Goal: Task Accomplishment & Management: Use online tool/utility

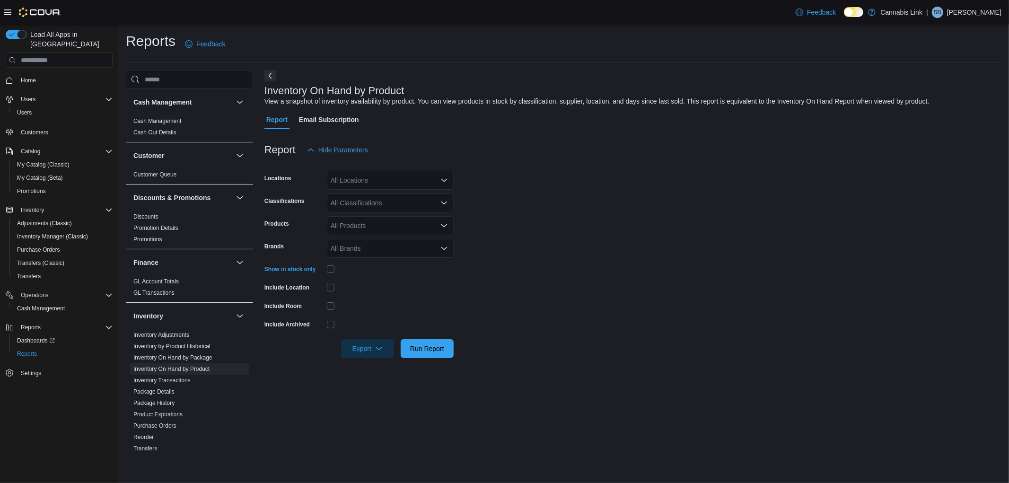
click at [370, 182] on div "All Locations" at bounding box center [390, 180] width 127 height 19
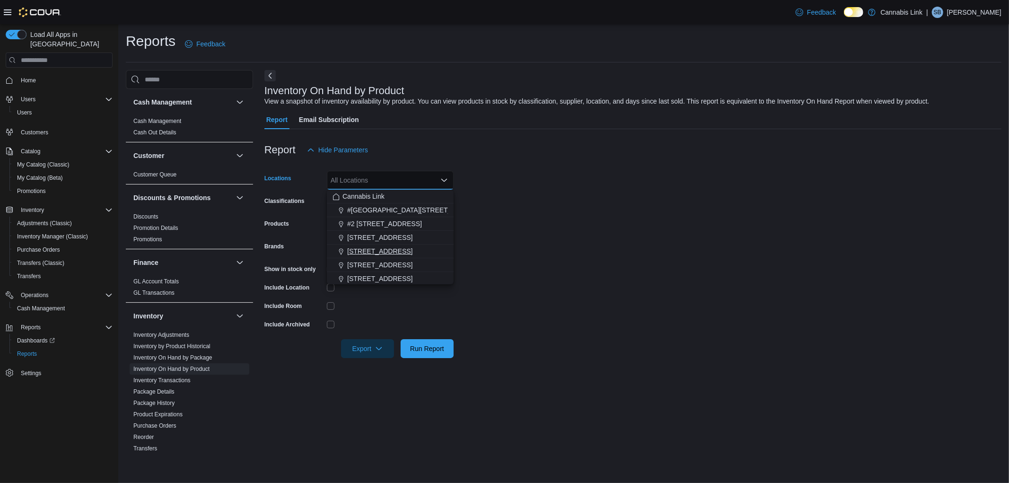
click at [381, 249] on span "[STREET_ADDRESS]" at bounding box center [379, 250] width 65 height 9
click at [523, 221] on form "Locations 1295 Highbury Ave N Combo box. Selected. 1295 Highbury Ave N. Press B…" at bounding box center [632, 258] width 737 height 199
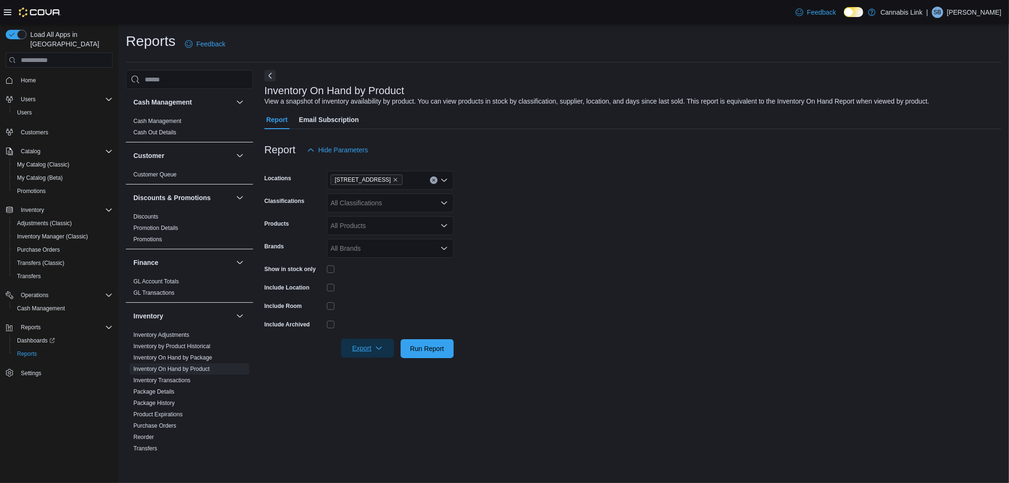
click at [378, 343] on span "Export" at bounding box center [368, 348] width 42 height 19
click at [377, 361] on button "Export to Excel" at bounding box center [369, 367] width 54 height 19
click at [438, 344] on span "Run Report" at bounding box center [427, 347] width 34 height 9
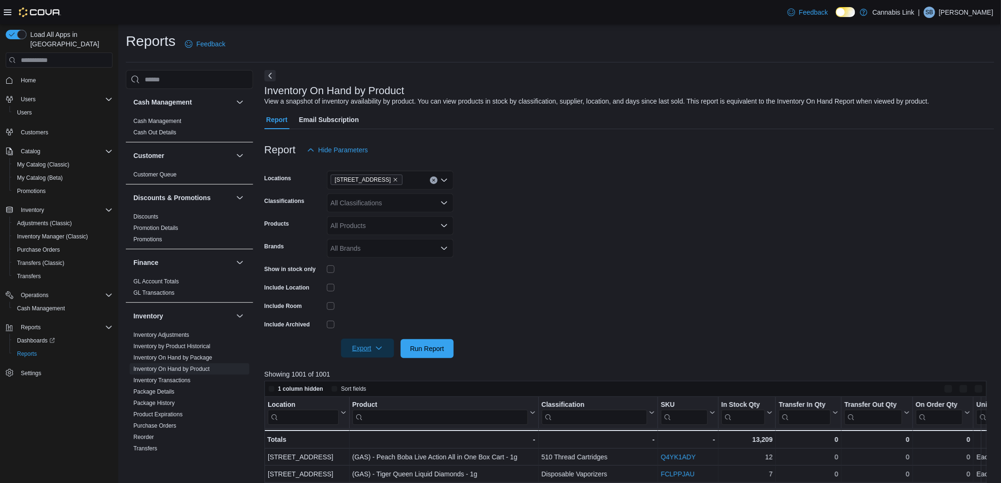
click at [358, 342] on span "Export" at bounding box center [368, 348] width 42 height 19
click at [386, 364] on span "Export to Excel" at bounding box center [369, 368] width 43 height 8
